Goal: Register for event/course

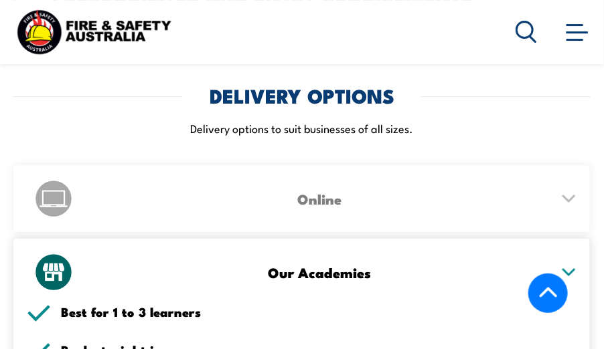
scroll to position [2276, 0]
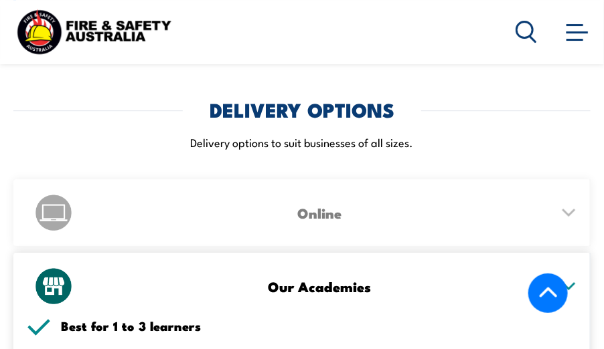
click at [568, 210] on icon at bounding box center [569, 213] width 12 height 6
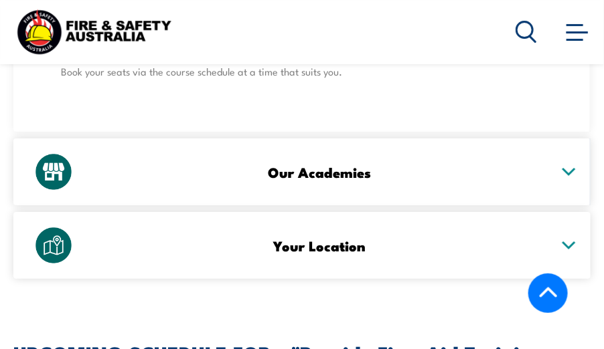
scroll to position [2544, 0]
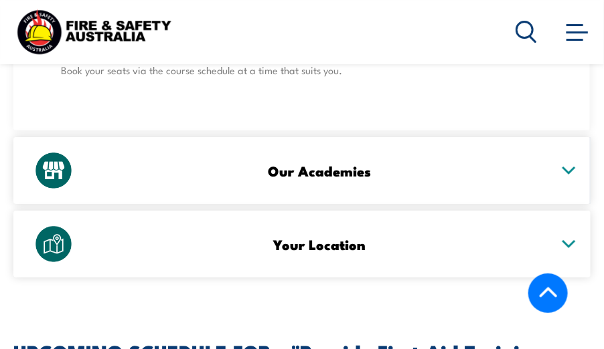
click at [348, 237] on h3 "Your Location" at bounding box center [319, 244] width 461 height 15
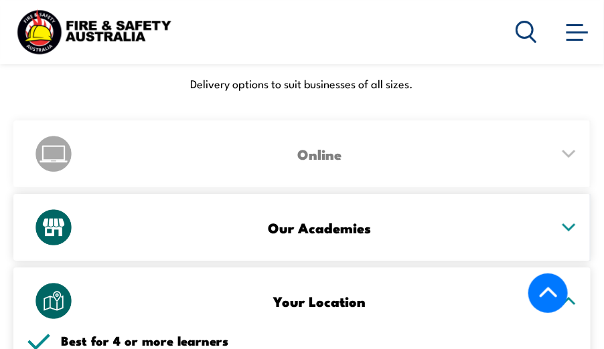
scroll to position [2410, 0]
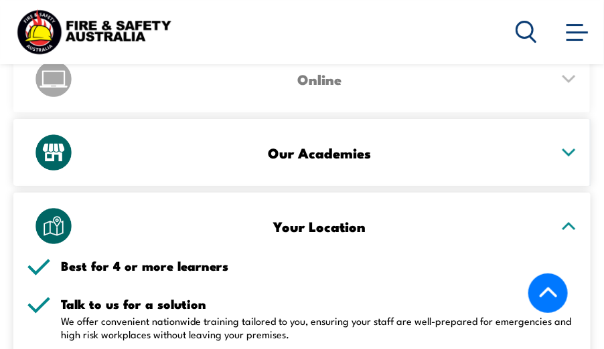
click at [347, 219] on h3 "Your Location" at bounding box center [319, 226] width 461 height 15
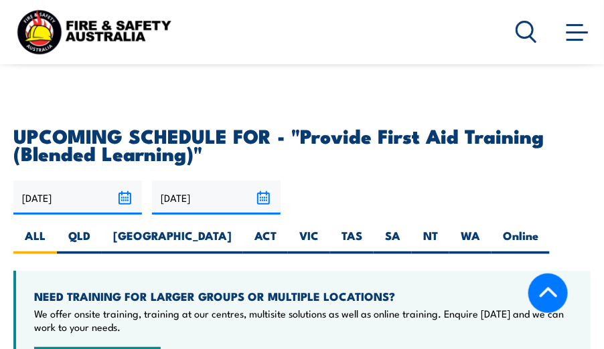
scroll to position [2610, 0]
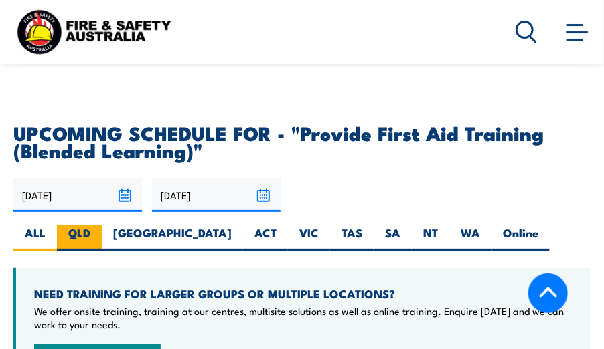
click at [70, 226] on label "QLD" at bounding box center [79, 239] width 45 height 26
click at [90, 226] on input "QLD" at bounding box center [94, 230] width 9 height 9
radio input "true"
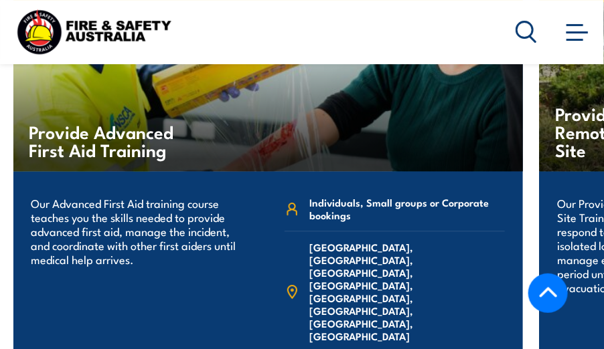
scroll to position [5157, 0]
